Goal: Transaction & Acquisition: Book appointment/travel/reservation

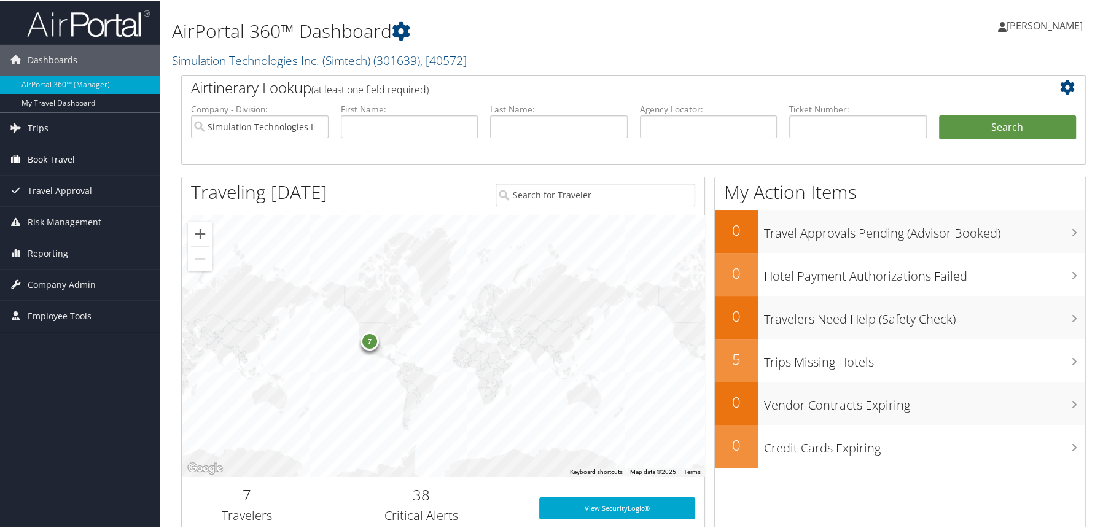
click at [66, 162] on span "Book Travel" at bounding box center [51, 158] width 47 height 31
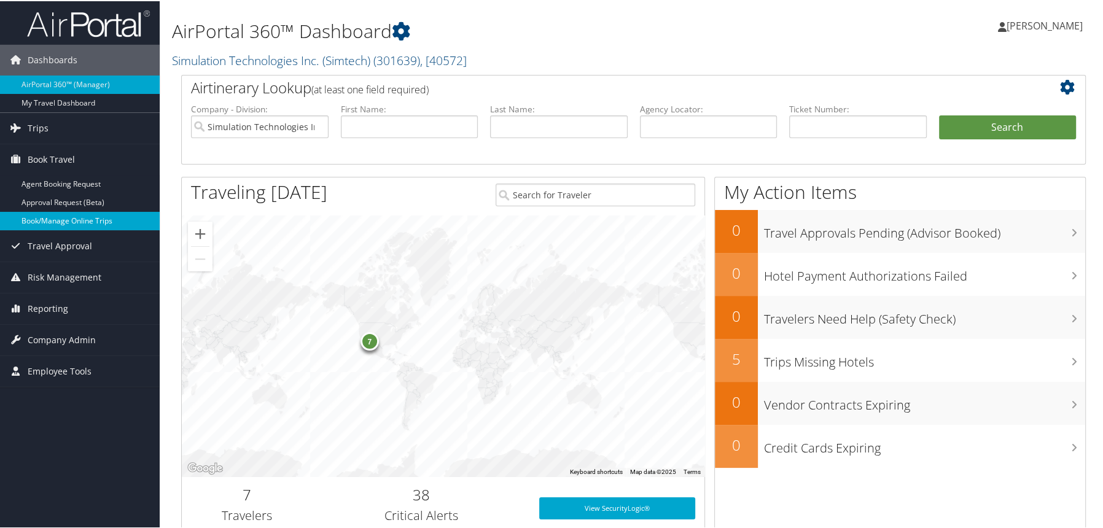
click at [87, 224] on link "Book/Manage Online Trips" at bounding box center [80, 220] width 160 height 18
